Goal: Transaction & Acquisition: Book appointment/travel/reservation

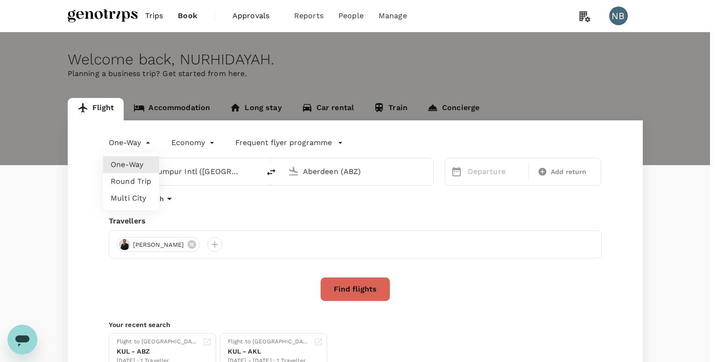
click at [150, 139] on body "Trips Book Approvals 0 Reports People Manage NB Welcome back , [GEOGRAPHIC_DATA…" at bounding box center [358, 221] width 717 height 443
click at [144, 178] on li "Round Trip" at bounding box center [131, 181] width 56 height 17
type input "roundtrip"
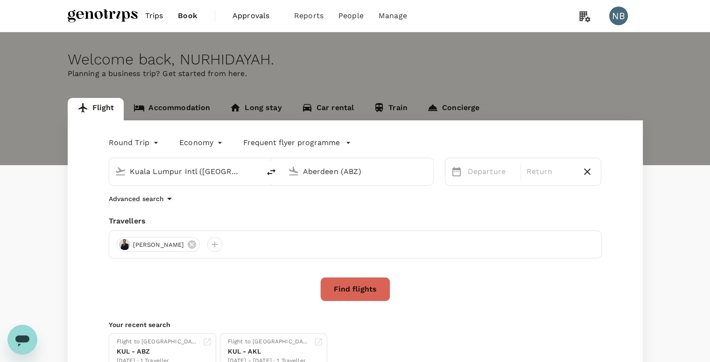
click at [312, 171] on input "Aberdeen (ABZ)" at bounding box center [358, 171] width 111 height 14
click at [325, 210] on p "Kota Kinabalu Intl" at bounding box center [373, 207] width 166 height 9
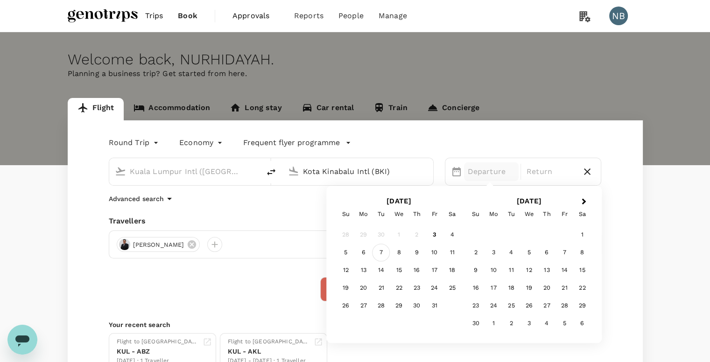
type input "Kota Kinabalu Intl (BKI)"
click at [385, 250] on div "7" at bounding box center [381, 253] width 18 height 18
click at [414, 249] on div "9" at bounding box center [417, 253] width 18 height 18
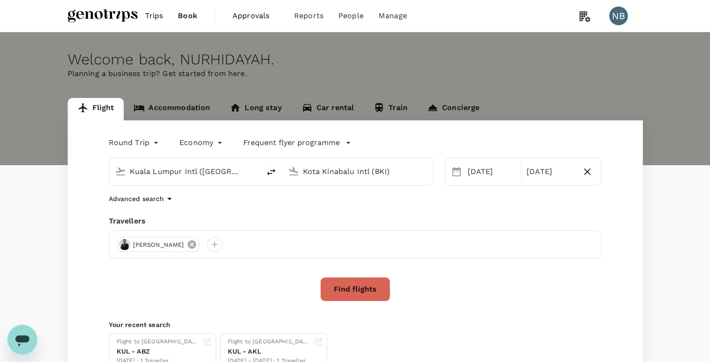
click at [196, 241] on icon at bounding box center [192, 244] width 8 height 8
click at [125, 245] on div at bounding box center [124, 244] width 15 height 15
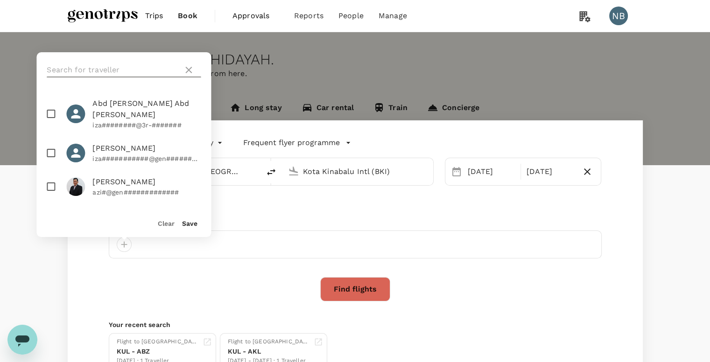
click at [110, 70] on input "text" at bounding box center [113, 70] width 133 height 15
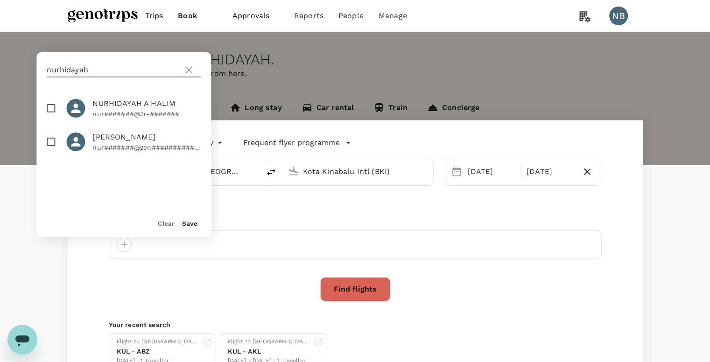
type input "nurhidayah"
click at [47, 149] on input "checkbox" at bounding box center [51, 142] width 20 height 20
checkbox input "true"
click at [186, 223] on button "Save" at bounding box center [189, 223] width 15 height 7
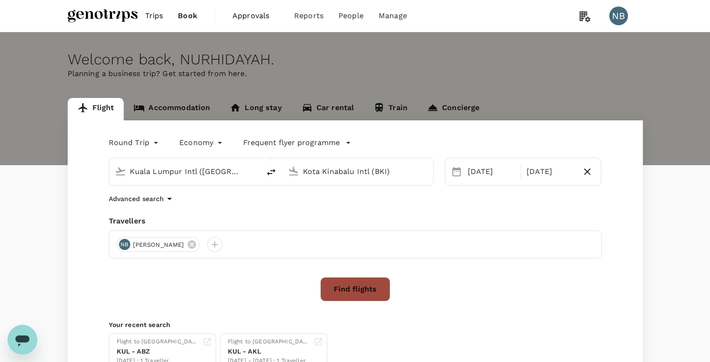
click at [349, 286] on button "Find flights" at bounding box center [355, 289] width 70 height 24
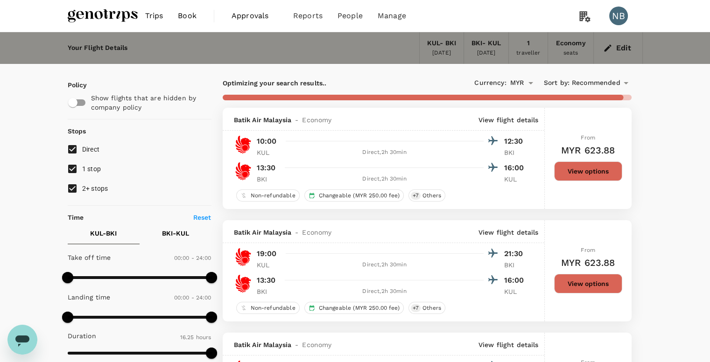
click at [92, 174] on label "1 stop" at bounding box center [133, 169] width 141 height 20
click at [82, 174] on input "1 stop" at bounding box center [73, 169] width 20 height 20
checkbox input "false"
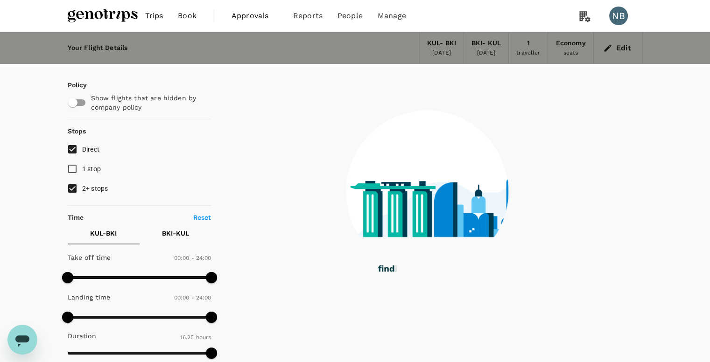
click at [93, 192] on span "2+ stops" at bounding box center [95, 188] width 26 height 7
click at [82, 192] on input "2+ stops" at bounding box center [73, 189] width 20 height 20
checkbox input "false"
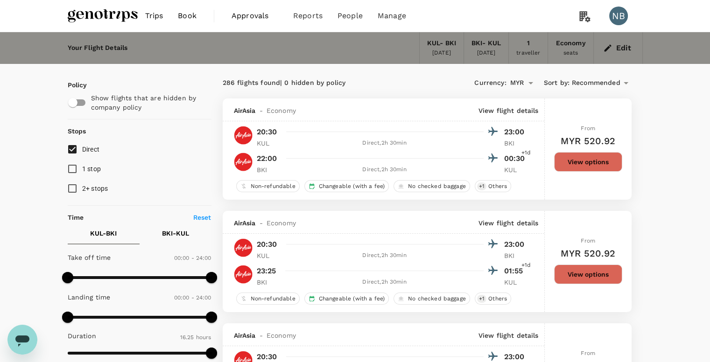
click at [618, 84] on span "Recommended" at bounding box center [596, 83] width 49 height 10
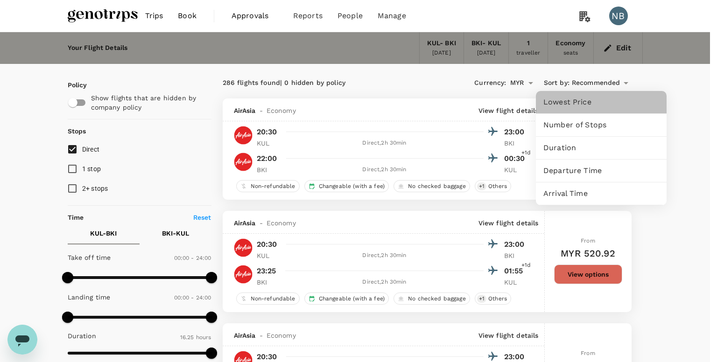
click at [606, 93] on div "Lowest Price" at bounding box center [601, 102] width 131 height 22
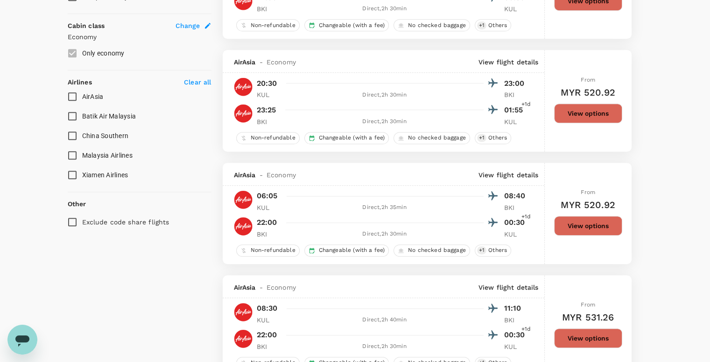
scroll to position [498, 0]
click at [71, 152] on input "Malaysia Airlines" at bounding box center [73, 156] width 20 height 20
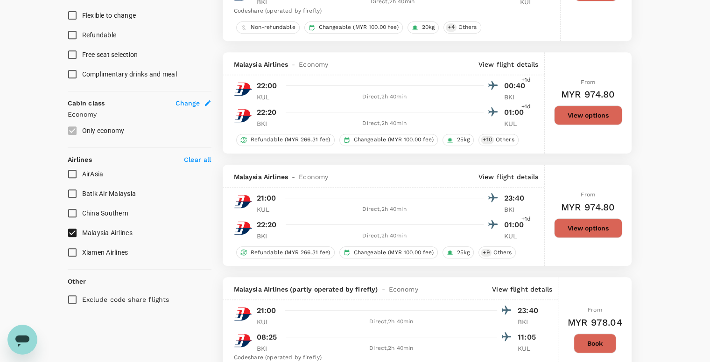
scroll to position [421, 0]
click at [73, 236] on input "Malaysia Airlines" at bounding box center [73, 233] width 20 height 20
checkbox input "false"
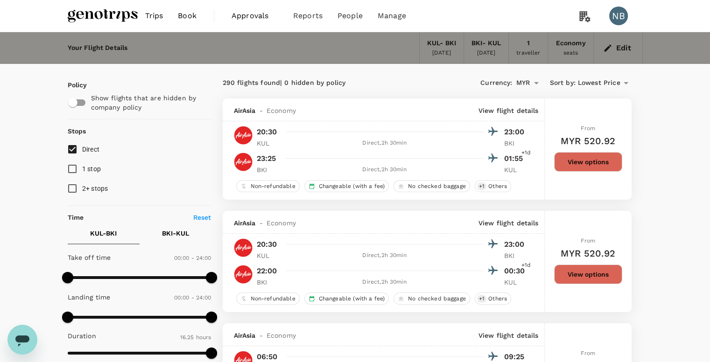
scroll to position [75, 0]
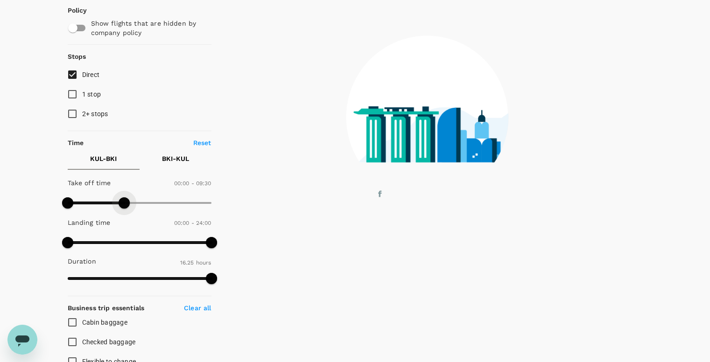
type input "540"
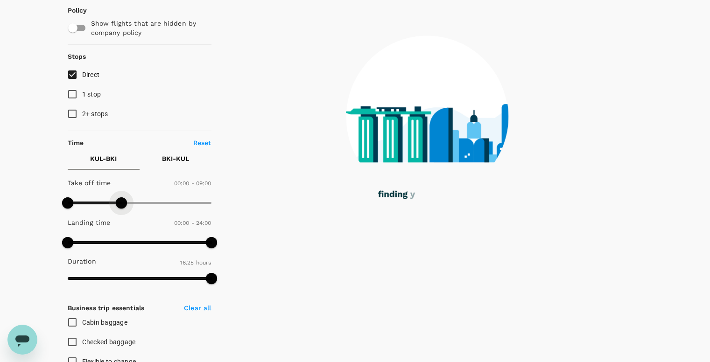
drag, startPoint x: 213, startPoint y: 202, endPoint x: 121, endPoint y: 212, distance: 92.0
click at [121, 212] on div "Take off time 00:00 - 09:00 Landing time 00:00 - 24:00 Duration 16.25 hours" at bounding box center [137, 231] width 147 height 115
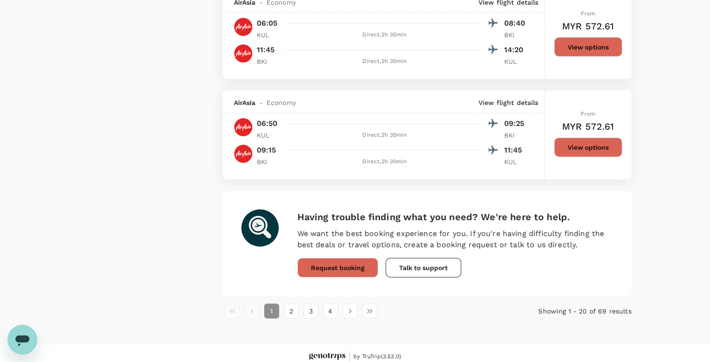
scroll to position [2110, 0]
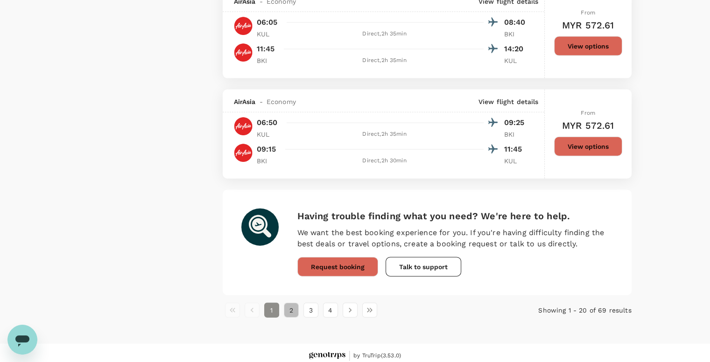
click at [296, 315] on button "2" at bounding box center [291, 310] width 15 height 15
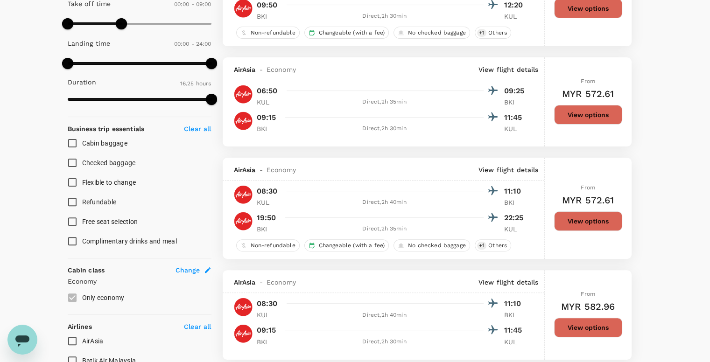
scroll to position [0, 0]
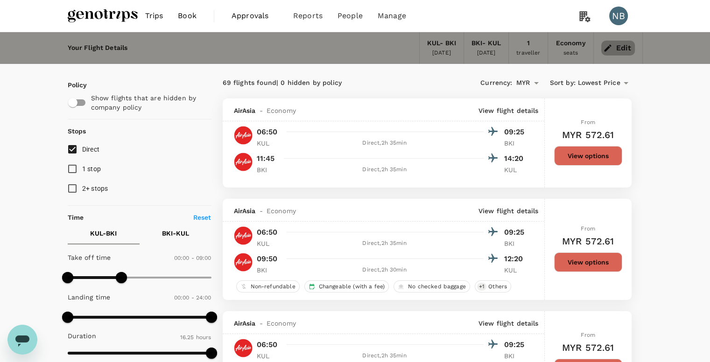
click at [623, 44] on button "Edit" at bounding box center [618, 48] width 34 height 15
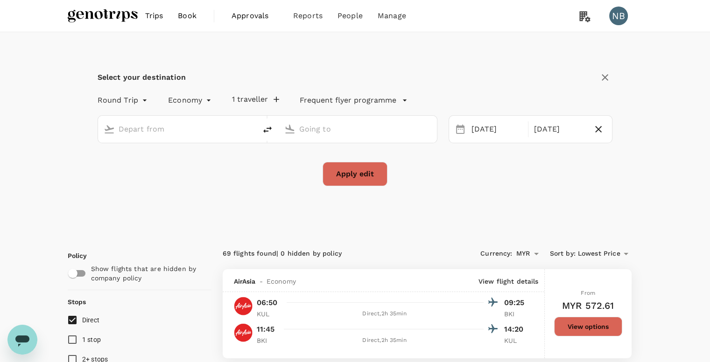
type input "Kuala Lumpur Intl ([GEOGRAPHIC_DATA])"
type input "Kota Kinabalu Intl (BKI)"
click at [261, 99] on button "1 traveller" at bounding box center [255, 99] width 47 height 9
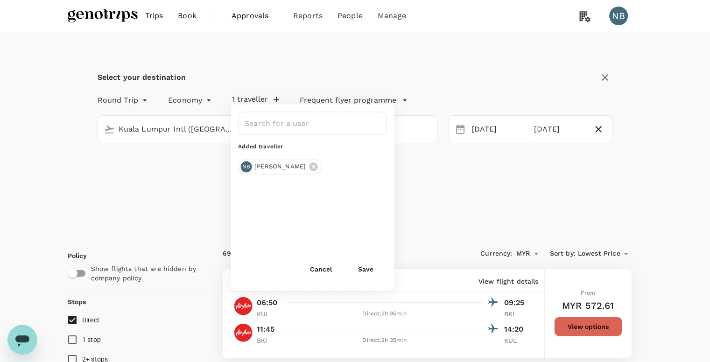
click at [141, 192] on div "Select your destination Round Trip roundtrip Economy economy 1 traveller ​ Adde…" at bounding box center [355, 133] width 575 height 203
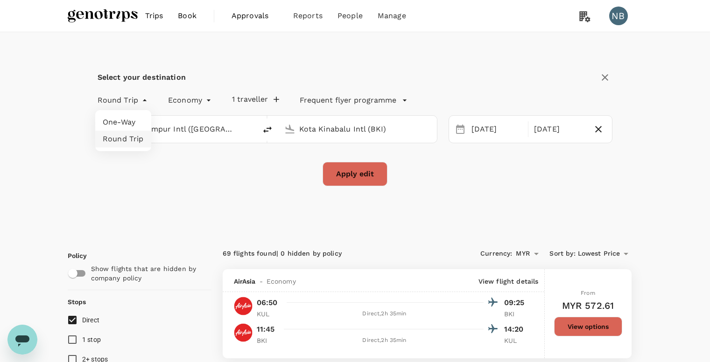
click at [136, 119] on li "One-Way" at bounding box center [123, 122] width 56 height 17
type input "oneway"
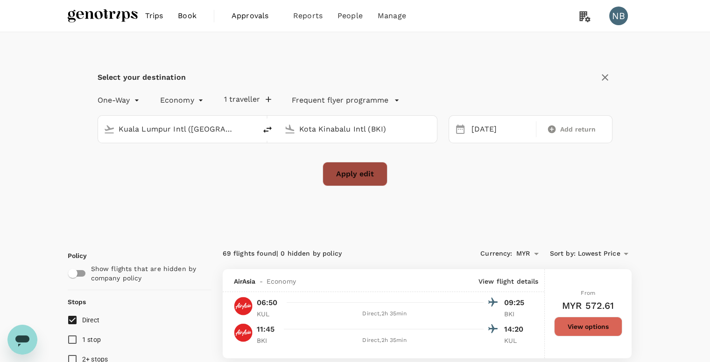
click at [362, 176] on button "Apply edit" at bounding box center [354, 174] width 65 height 24
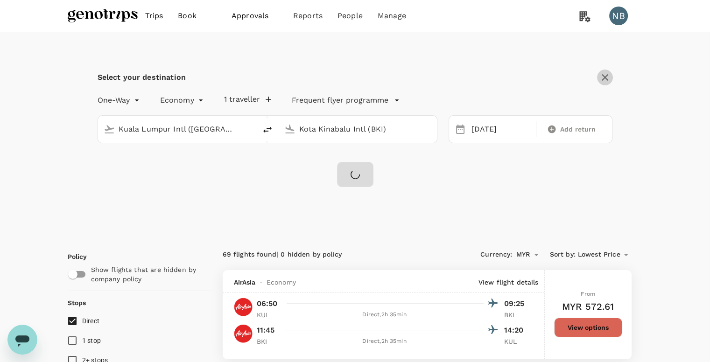
click at [601, 75] on icon "button" at bounding box center [604, 77] width 11 height 11
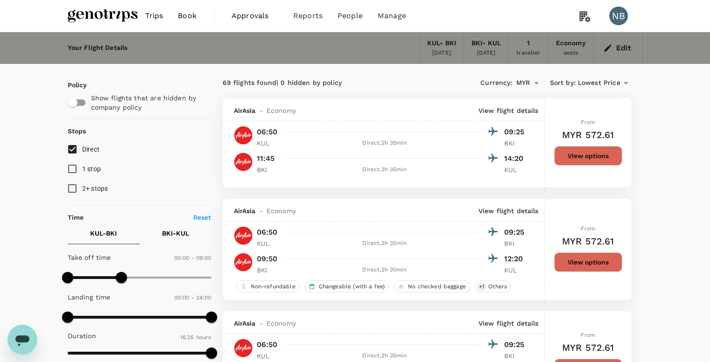
checkbox input "false"
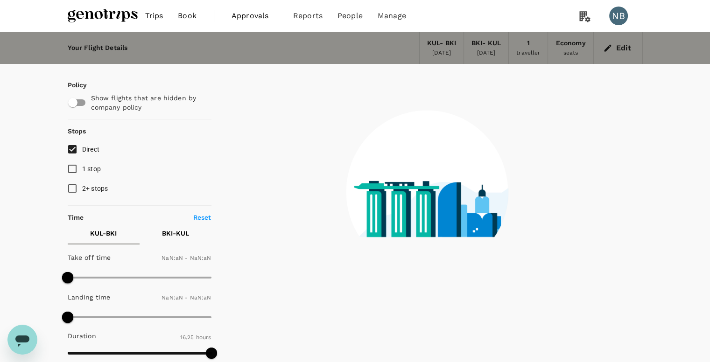
type input "1440"
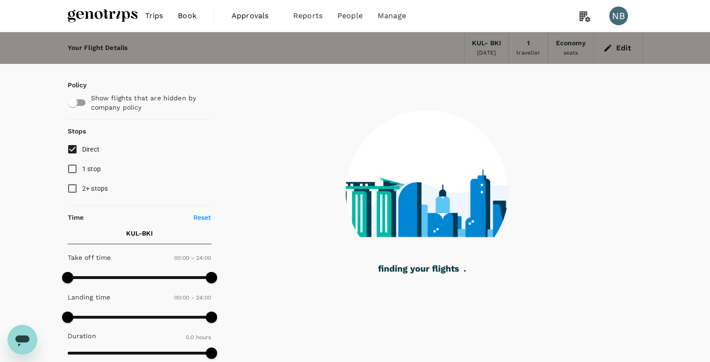
click at [188, 15] on span "Book" at bounding box center [187, 15] width 19 height 11
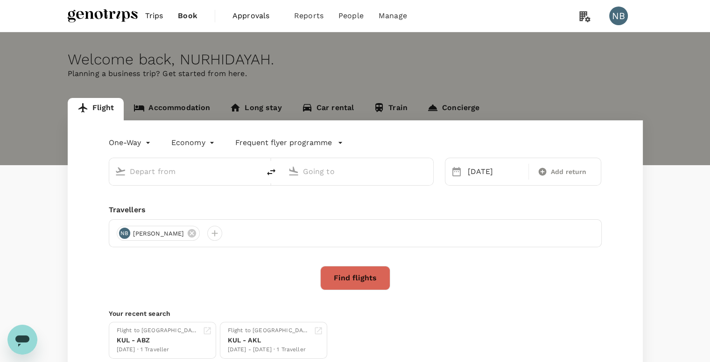
type input "Kuala Lumpur Intl ([GEOGRAPHIC_DATA])"
type input "Kota Kinabalu Intl (BKI)"
type input "Kuala Lumpur Intl ([GEOGRAPHIC_DATA])"
type input "Kota Kinabalu Intl (BKI)"
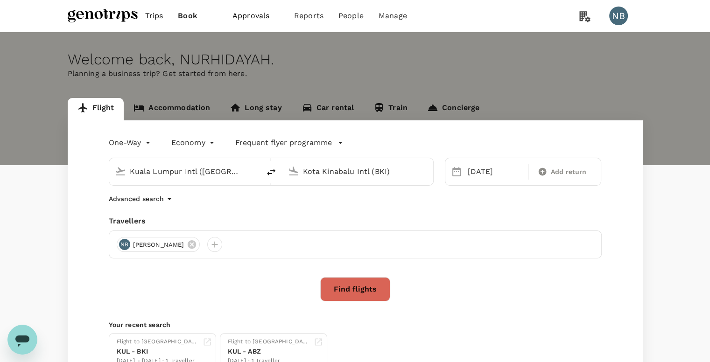
click at [164, 198] on icon "button" at bounding box center [169, 198] width 11 height 11
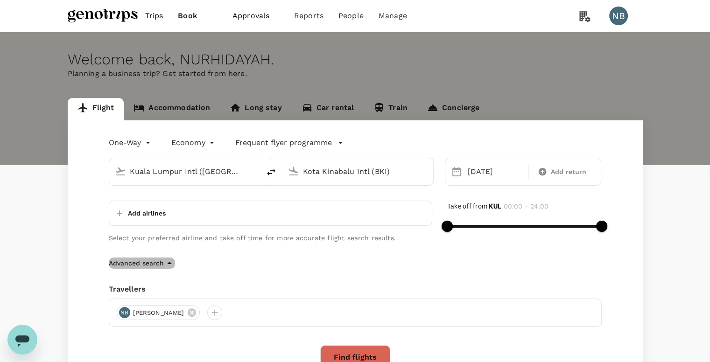
click at [169, 259] on icon "button" at bounding box center [169, 263] width 11 height 11
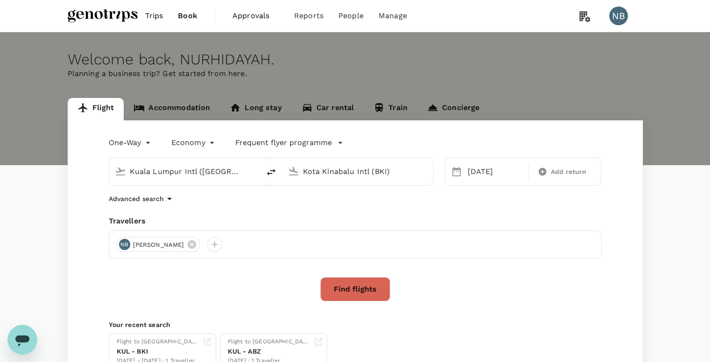
click at [271, 137] on p "Frequent flyer programme" at bounding box center [283, 142] width 97 height 11
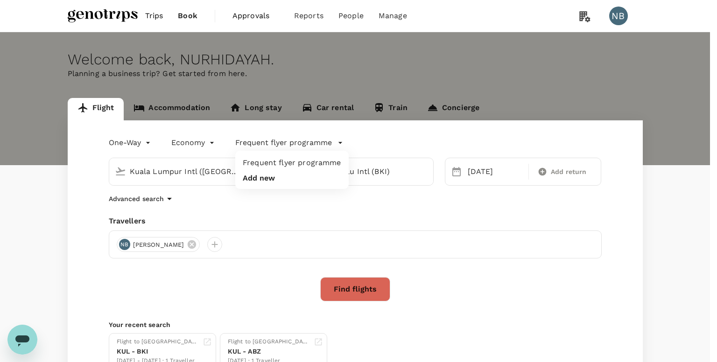
click at [209, 138] on div at bounding box center [358, 181] width 717 height 362
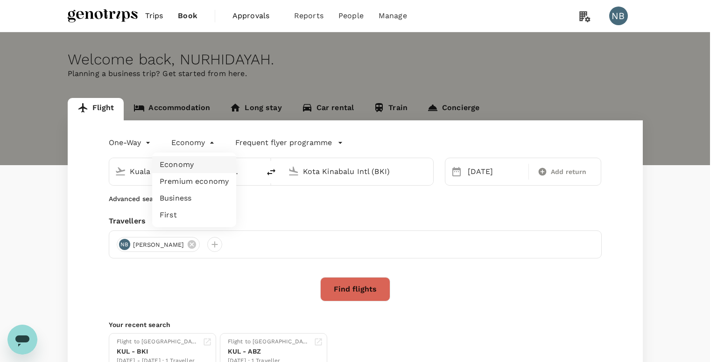
click at [210, 145] on body "Trips Book Approvals 0 Reports People Manage NB Welcome back , [GEOGRAPHIC_DATA…" at bounding box center [358, 221] width 717 height 443
click at [210, 145] on div at bounding box center [358, 181] width 717 height 362
click at [142, 139] on body "Trips Book Approvals 0 Reports People Manage NB Welcome back , [GEOGRAPHIC_DATA…" at bounding box center [358, 221] width 717 height 443
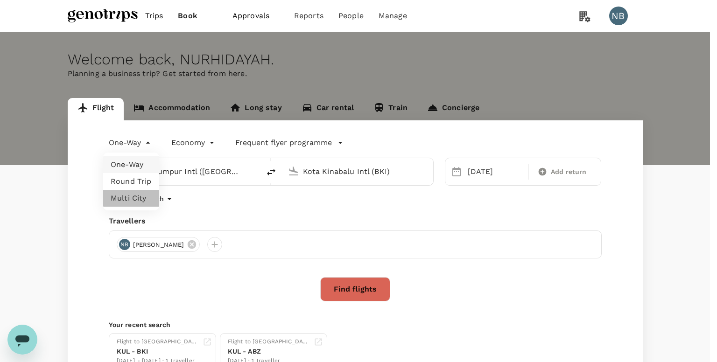
click at [139, 203] on li "Multi City" at bounding box center [131, 198] width 56 height 17
type input "multicity"
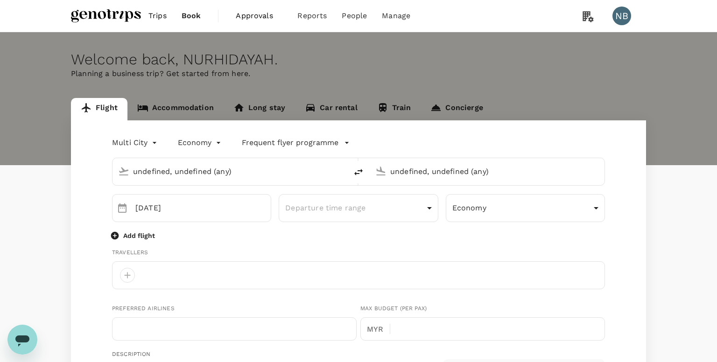
type input "Kuala Lumpur Intl ([GEOGRAPHIC_DATA])"
type input "Kota Kinabalu Intl (BKI)"
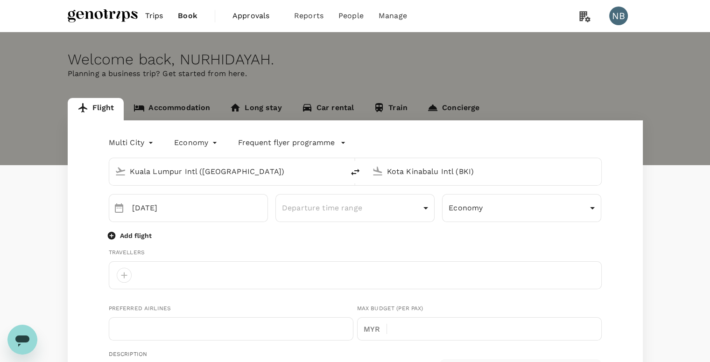
type input "[EMAIL_ADDRESS][DOMAIN_NAME]"
type input "60"
type input "134720026"
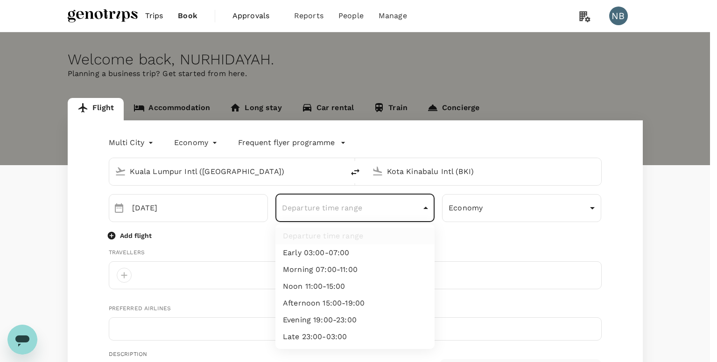
click at [334, 265] on li "Morning 07:00-11:00" at bounding box center [354, 269] width 159 height 17
type input "morning"
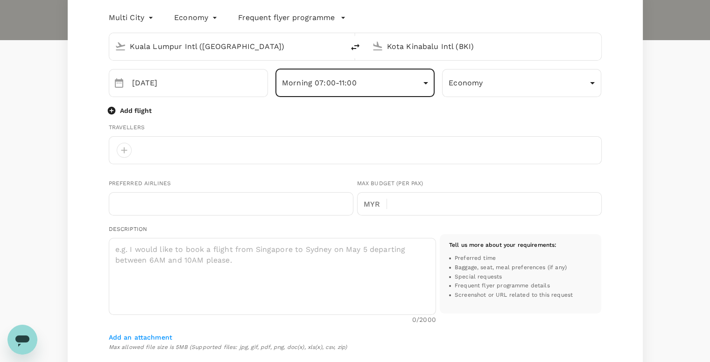
scroll to position [125, 0]
click at [120, 152] on div at bounding box center [124, 150] width 15 height 15
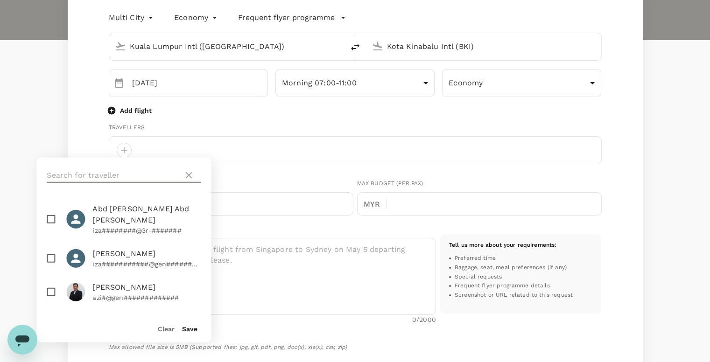
click at [118, 172] on input "text" at bounding box center [113, 175] width 133 height 15
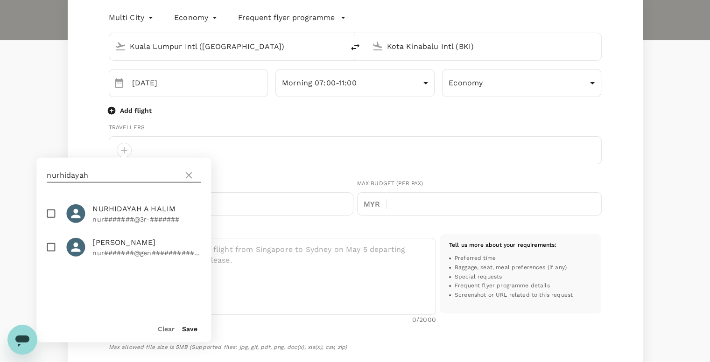
type input "nurhidayah"
click at [49, 253] on input "checkbox" at bounding box center [51, 248] width 20 height 20
checkbox input "true"
click at [191, 329] on button "Save" at bounding box center [189, 328] width 15 height 7
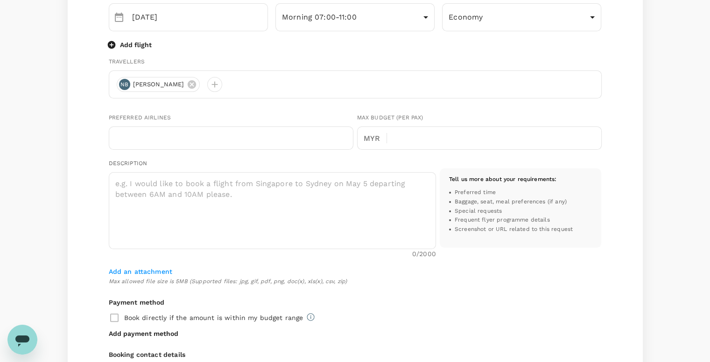
scroll to position [0, 0]
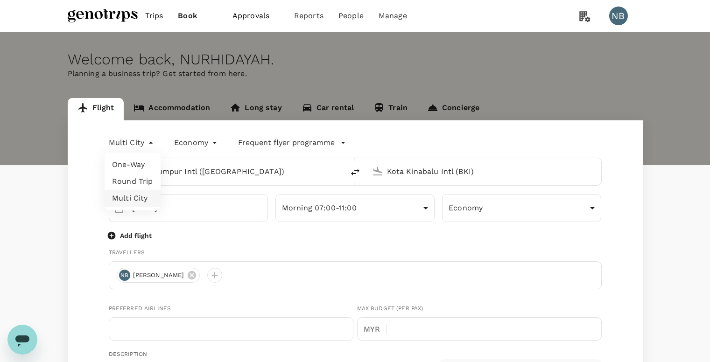
click at [136, 185] on li "Round Trip" at bounding box center [133, 181] width 56 height 17
type input "roundtrip"
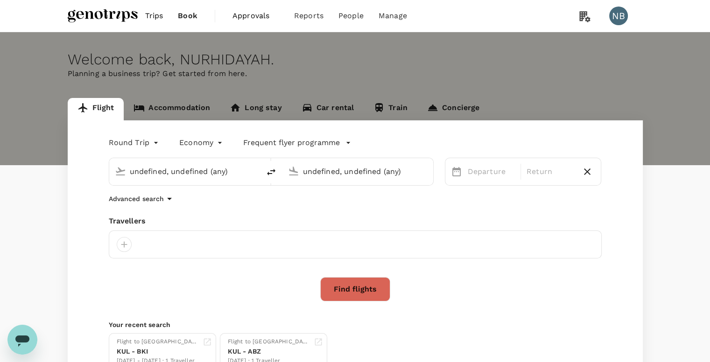
type input "Kuala Lumpur Intl ([GEOGRAPHIC_DATA])"
type input "Kota Kinabalu Intl (BKI)"
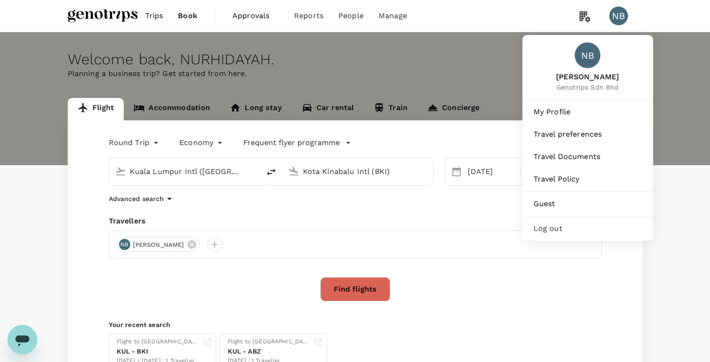
click at [621, 20] on div "NB" at bounding box center [618, 16] width 19 height 19
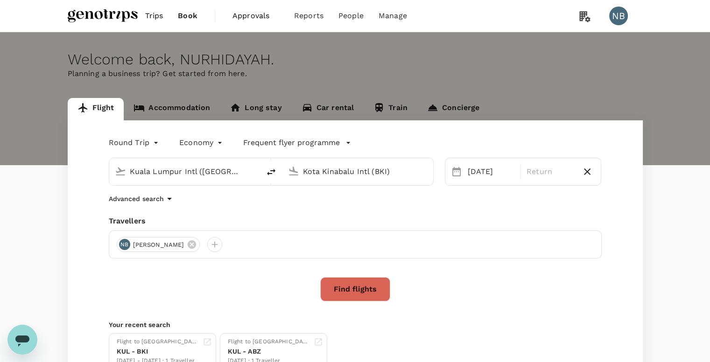
click at [621, 20] on div "NB" at bounding box center [618, 16] width 19 height 19
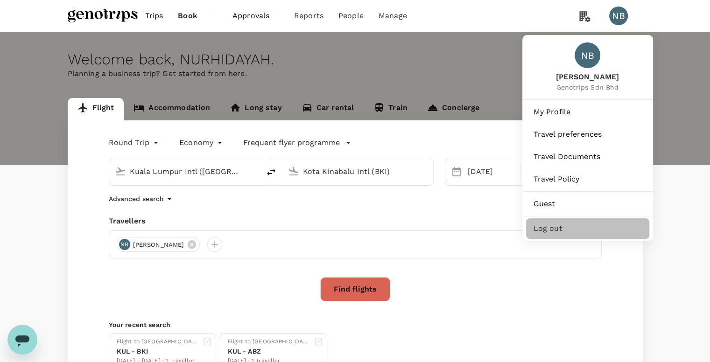
click at [575, 230] on span "Log out" at bounding box center [587, 228] width 108 height 11
